Goal: Find specific page/section: Find specific page/section

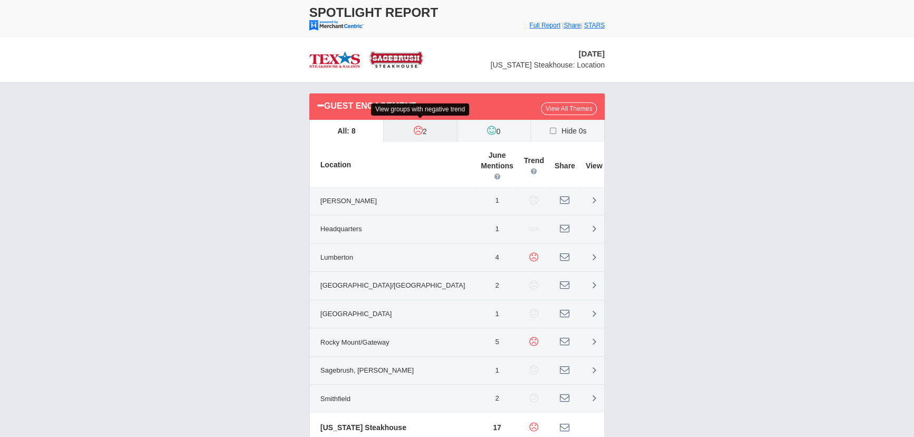
click at [420, 136] on label "2" at bounding box center [420, 131] width 73 height 22
click at [0, 0] on input "2" at bounding box center [0, 0] width 0 height 0
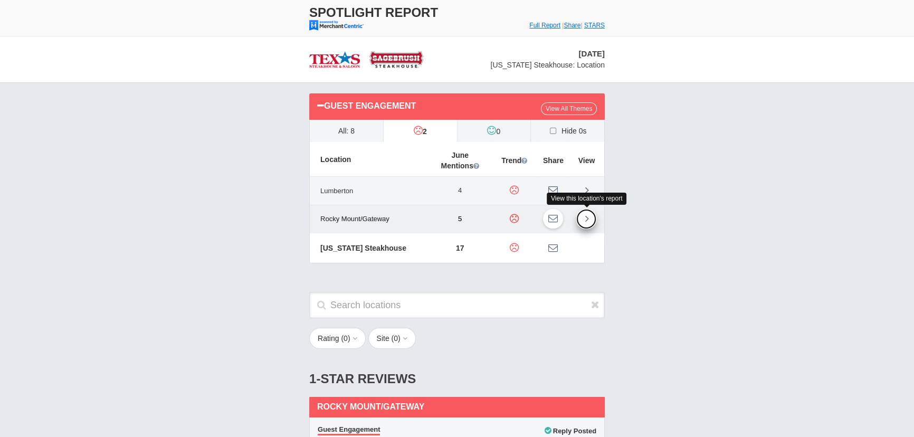
click at [586, 217] on icon at bounding box center [587, 218] width 4 height 11
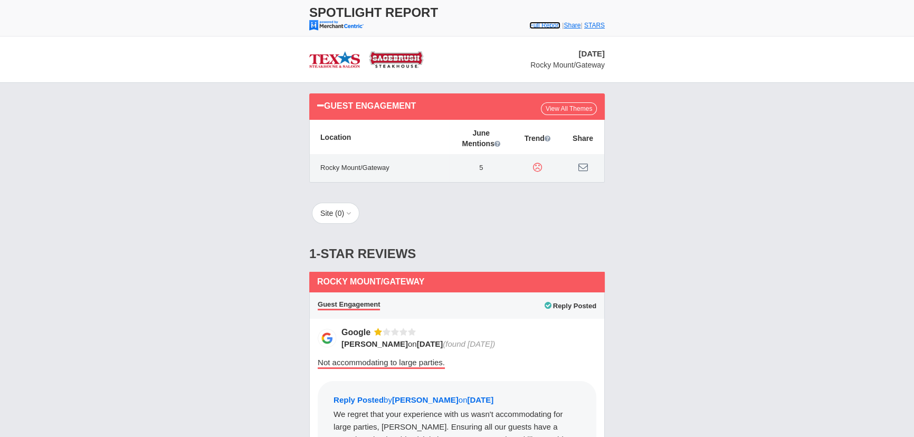
click at [530, 26] on font "Full Report" at bounding box center [544, 25] width 31 height 7
click at [569, 111] on link "View All Themes" at bounding box center [569, 108] width 56 height 13
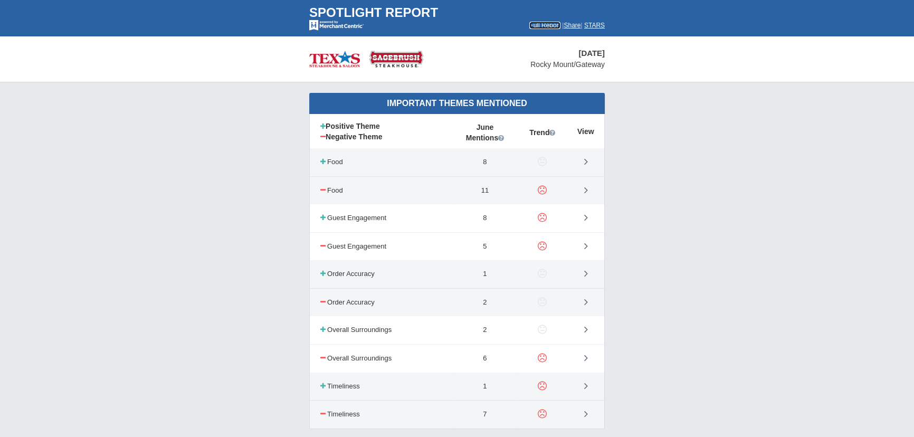
click at [532, 21] on td "Full Report | Share | STARS" at bounding box center [531, 28] width 168 height 16
